Goal: Book appointment/travel/reservation

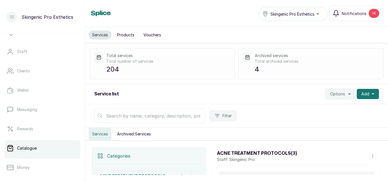
scroll to position [55, 0]
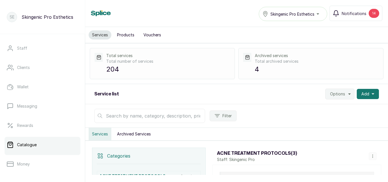
click at [22, 148] on link "Catalogue" at bounding box center [43, 145] width 76 height 16
click at [154, 119] on input "text" at bounding box center [149, 116] width 111 height 14
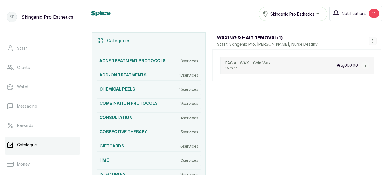
scroll to position [117, 0]
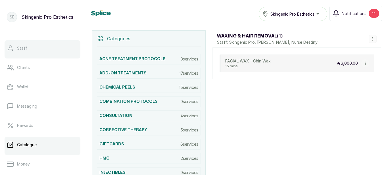
type input "chin wa"
click at [33, 47] on link "Staff" at bounding box center [43, 48] width 76 height 16
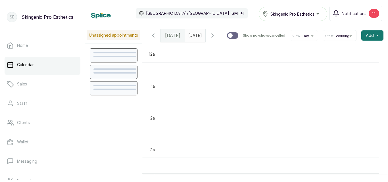
scroll to position [191, 0]
click at [185, 39] on div "Wed Sep 3, 2025" at bounding box center [195, 35] width 20 height 13
type input "dd/MM/yyyy"
click at [186, 37] on input "dd/MM/yyyy" at bounding box center [189, 34] width 9 height 10
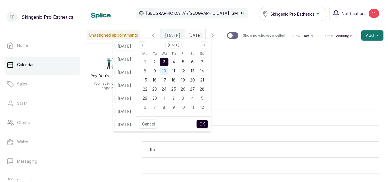
click at [166, 69] on span "10" at bounding box center [164, 70] width 4 height 5
click at [208, 123] on button "OK" at bounding box center [202, 123] width 12 height 9
type input "10/09/2025"
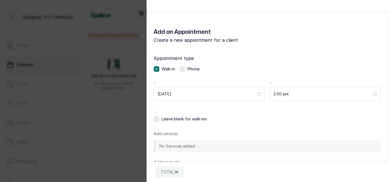
scroll to position [0, 0]
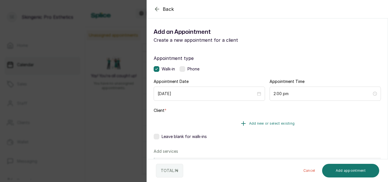
click at [247, 121] on button "Add new or select existing" at bounding box center [267, 124] width 227 height 16
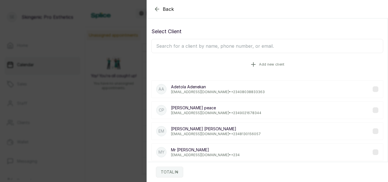
click at [251, 67] on icon "button" at bounding box center [253, 64] width 7 height 7
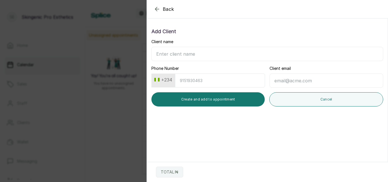
click at [191, 51] on input "Client name" at bounding box center [267, 54] width 232 height 14
click at [234, 58] on input "Chinyere" at bounding box center [267, 54] width 232 height 14
click at [232, 51] on input "Chinyere" at bounding box center [267, 54] width 232 height 14
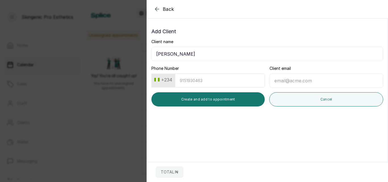
click at [232, 51] on input "Chinyere" at bounding box center [267, 54] width 232 height 14
type input "Chinyere Sandra"
click at [219, 78] on input "Phone Number" at bounding box center [220, 81] width 90 height 14
type input "8035294180"
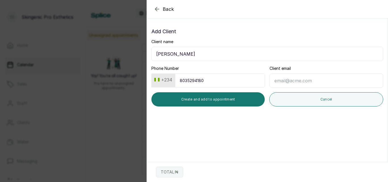
click at [273, 81] on input "Client email" at bounding box center [326, 81] width 114 height 14
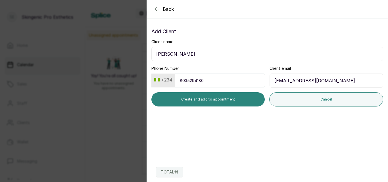
type input "chinyeresandra80@gmail.com"
click at [223, 100] on button "Create and add to appointment" at bounding box center [207, 99] width 113 height 14
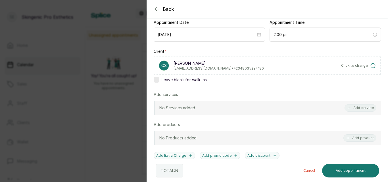
scroll to position [62, 0]
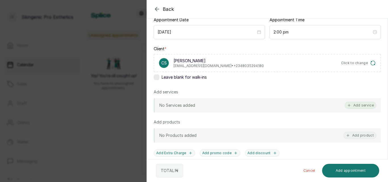
click at [360, 108] on button "Add service" at bounding box center [360, 105] width 32 height 7
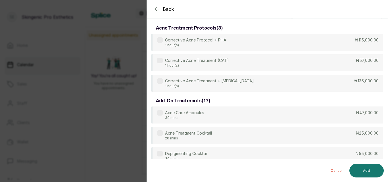
scroll to position [0, 0]
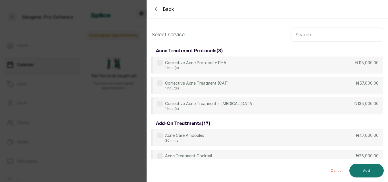
click at [321, 33] on input "text" at bounding box center [336, 35] width 93 height 14
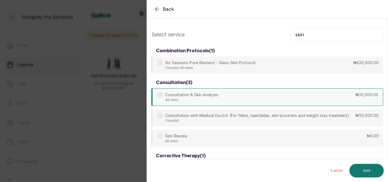
type input "skin"
click at [177, 96] on p "Consultation & Skin Analysis" at bounding box center [191, 95] width 53 height 6
click at [362, 172] on button "Add" at bounding box center [366, 171] width 34 height 14
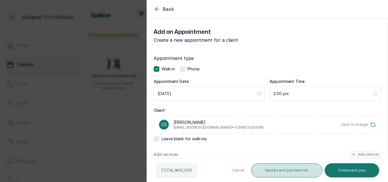
click at [297, 168] on button "Save & send payment link" at bounding box center [286, 170] width 71 height 14
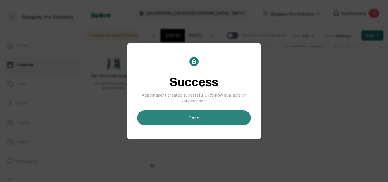
click at [204, 120] on button "done" at bounding box center [194, 117] width 114 height 15
